Goal: Obtain resource: Obtain resource

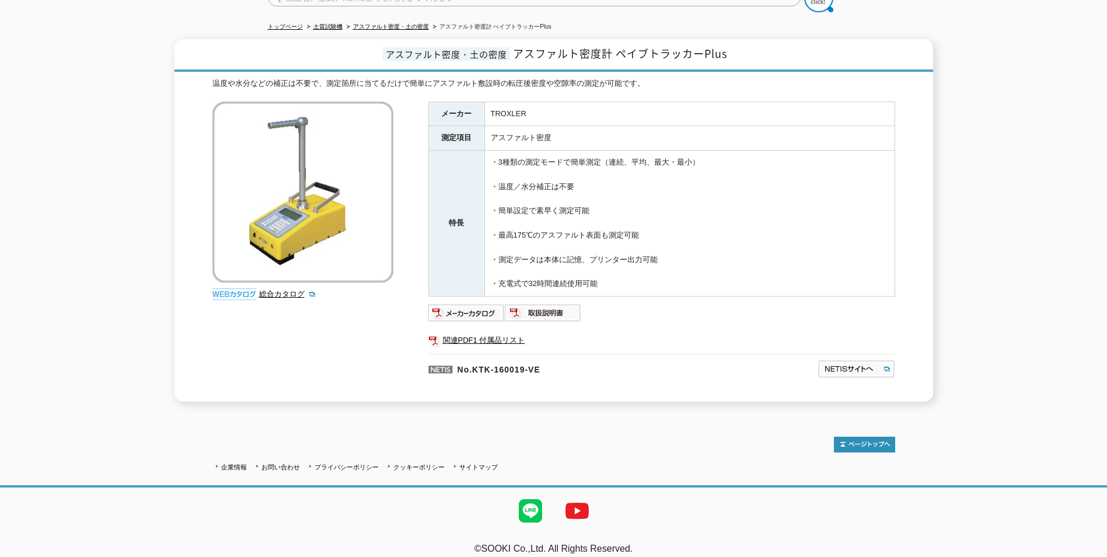
scroll to position [119, 0]
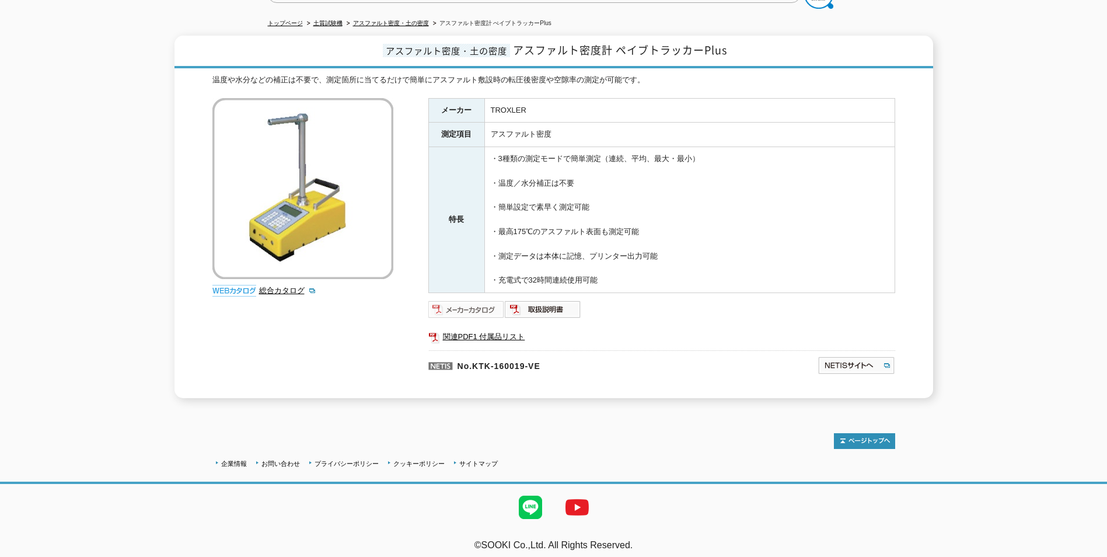
click at [473, 303] on img at bounding box center [466, 309] width 76 height 19
click at [529, 300] on img at bounding box center [543, 309] width 76 height 19
click at [831, 357] on img at bounding box center [856, 365] width 78 height 19
click at [452, 302] on img at bounding box center [466, 309] width 76 height 19
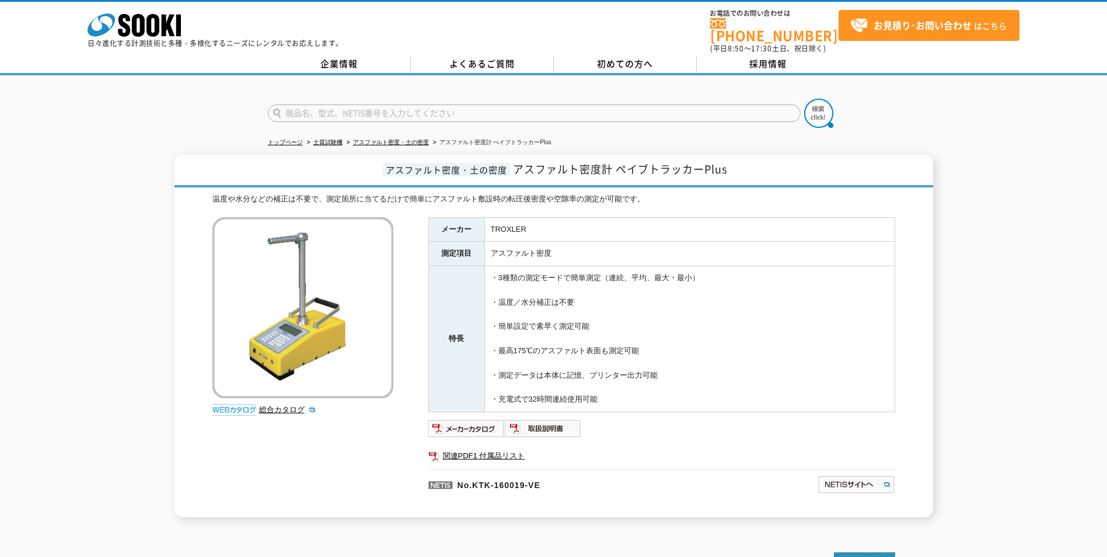
drag, startPoint x: 372, startPoint y: 365, endPoint x: 282, endPoint y: 443, distance: 119.1
click at [282, 443] on div "温度や水分などの補正は不要で、測定箇所に当てるだけで簡単にアスファルト敷設時の転圧後密度や空隙率の測定が可能です。 総合カタログ メーカー TROXLER 測…" at bounding box center [553, 355] width 683 height 324
click at [267, 405] on link "総合カタログ" at bounding box center [287, 409] width 57 height 9
click at [458, 420] on img at bounding box center [466, 428] width 76 height 19
click at [830, 478] on img at bounding box center [856, 484] width 78 height 19
